Goal: Task Accomplishment & Management: Manage account settings

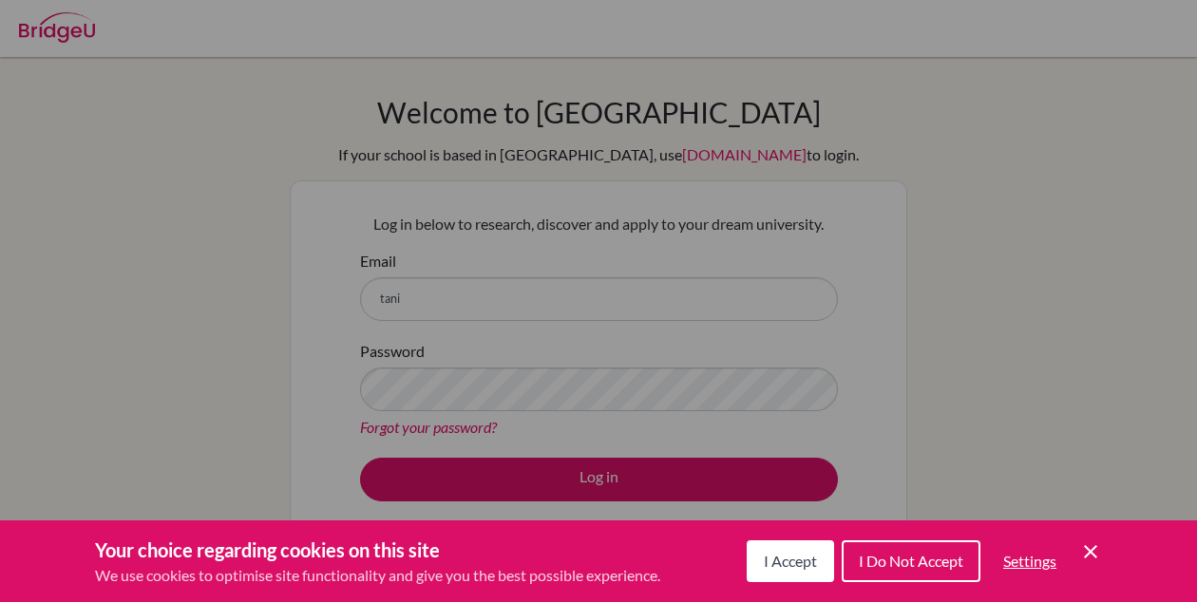
click at [789, 563] on span "I Accept" at bounding box center [790, 561] width 53 height 18
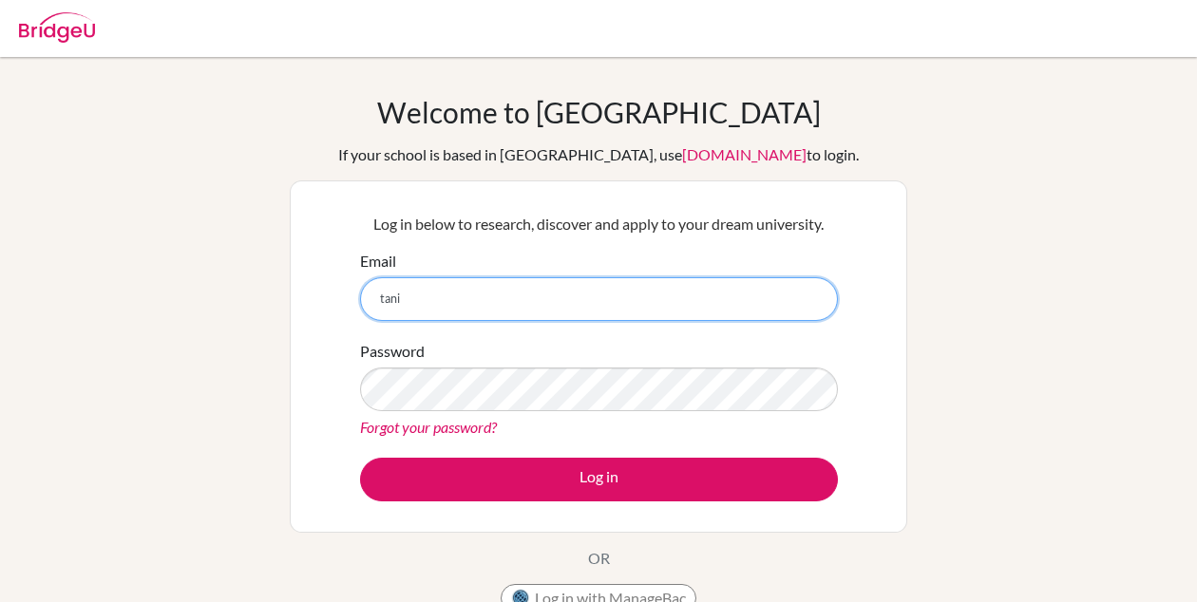
click at [596, 311] on input "tani" at bounding box center [599, 299] width 478 height 44
type input "tanishqbhandarijirs@gmail.com"
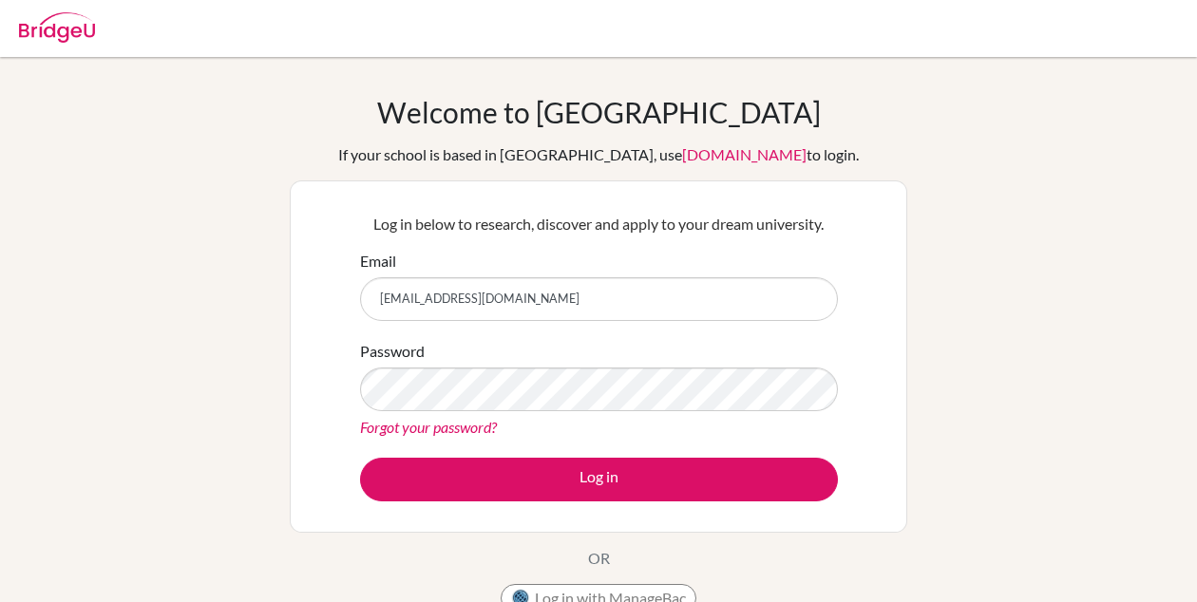
click at [458, 430] on link "Forgot your password?" at bounding box center [428, 427] width 137 height 18
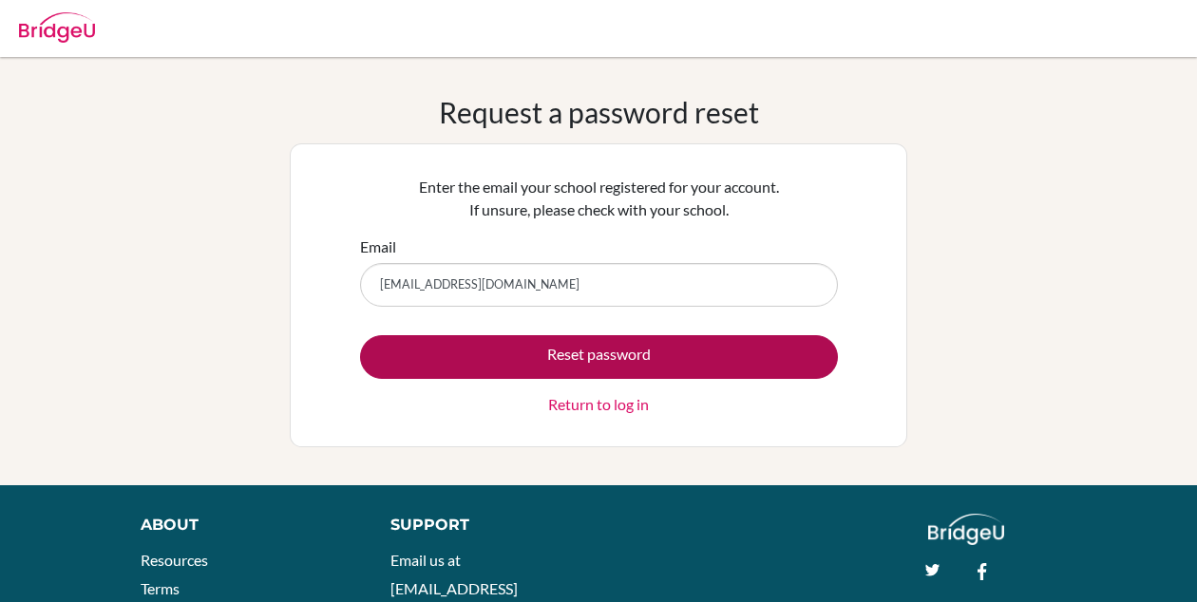
type input "tanishqbhandarijirs@gmail.com"
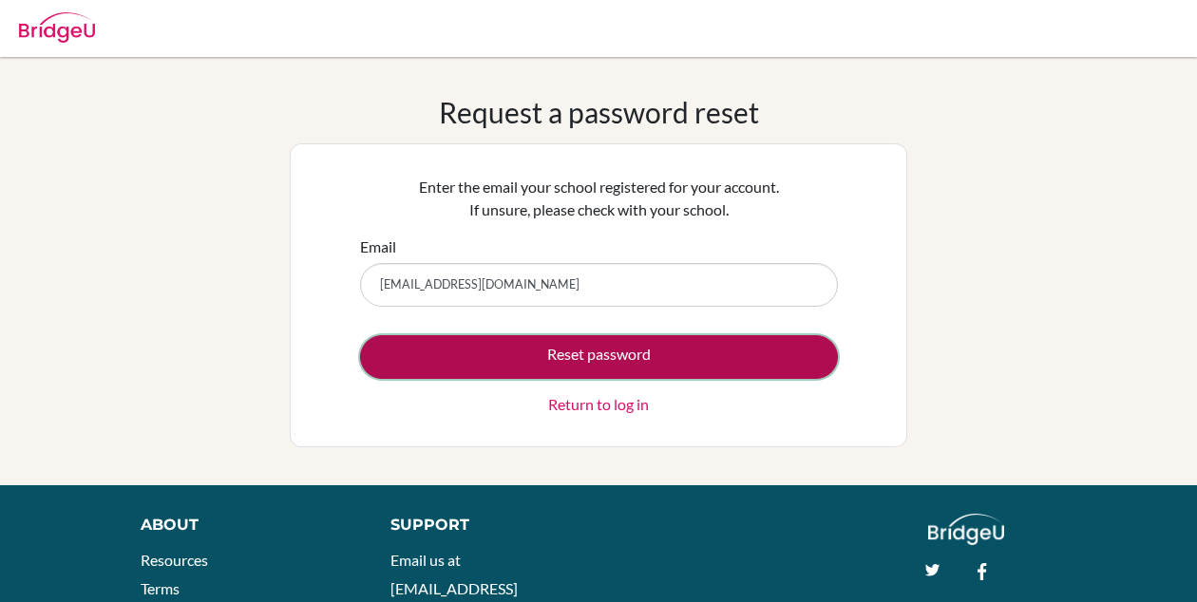
click at [486, 353] on button "Reset password" at bounding box center [599, 357] width 478 height 44
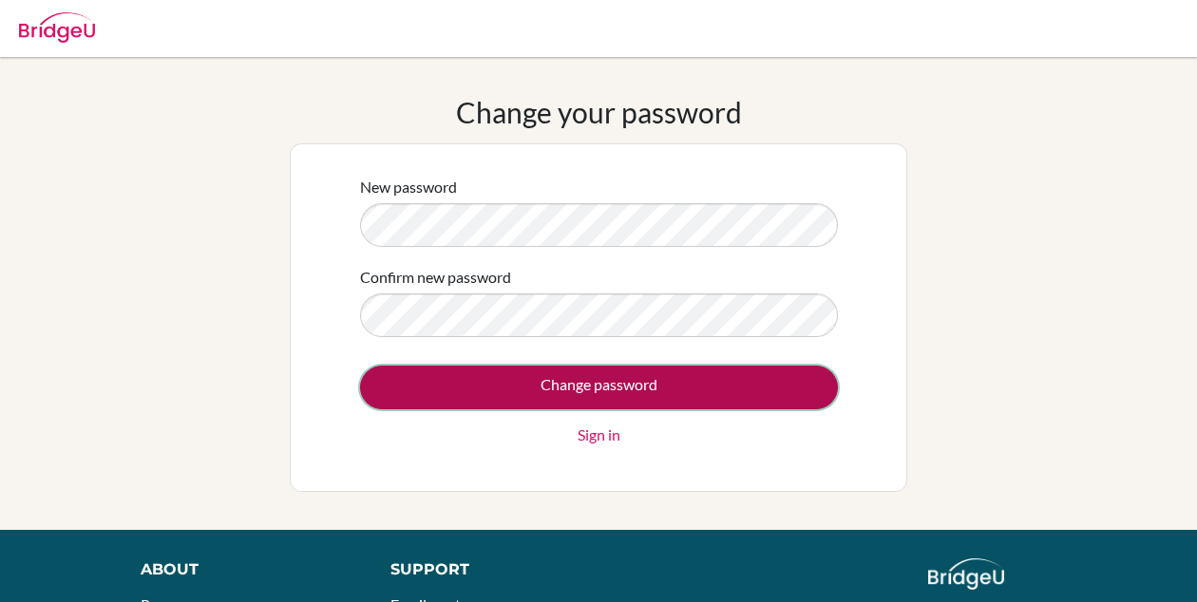
click at [547, 374] on input "Change password" at bounding box center [599, 388] width 478 height 44
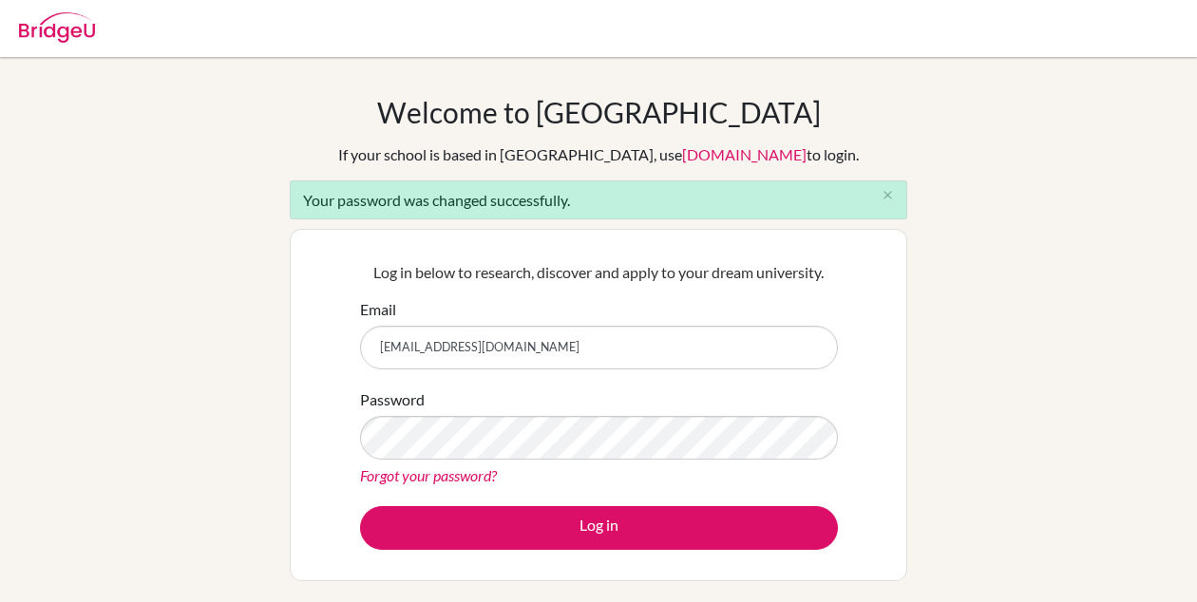
type input "[EMAIL_ADDRESS][DOMAIN_NAME]"
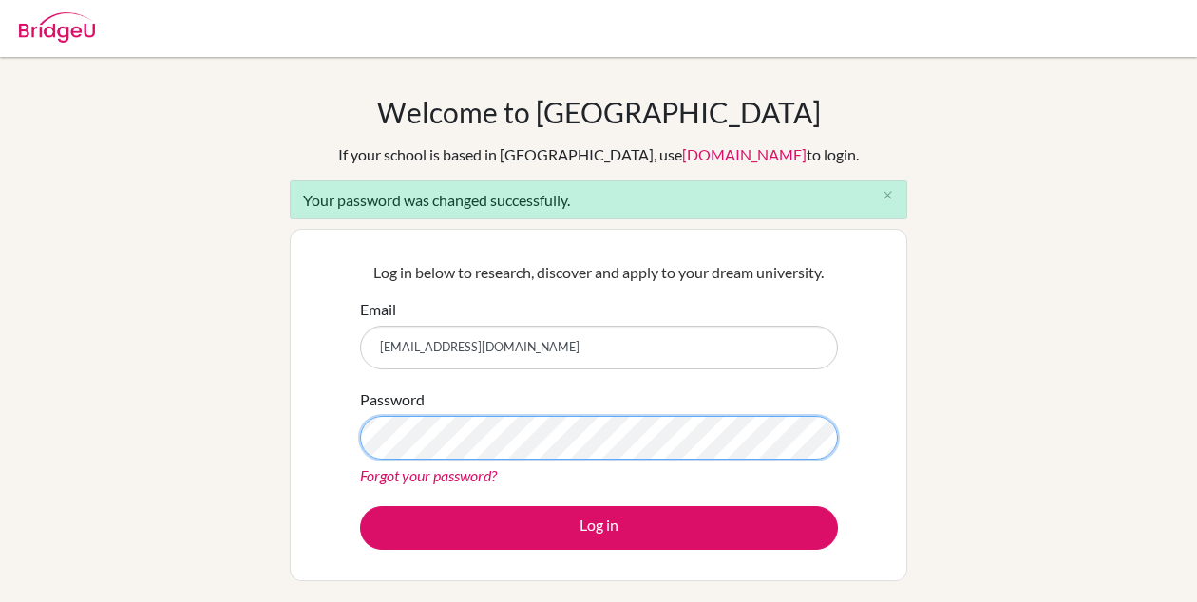
click at [360, 506] on button "Log in" at bounding box center [599, 528] width 478 height 44
